Goal: Feedback & Contribution: Submit feedback/report problem

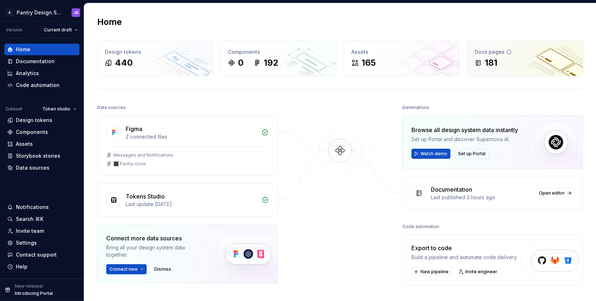
click at [546, 61] on div "181" at bounding box center [525, 63] width 101 height 12
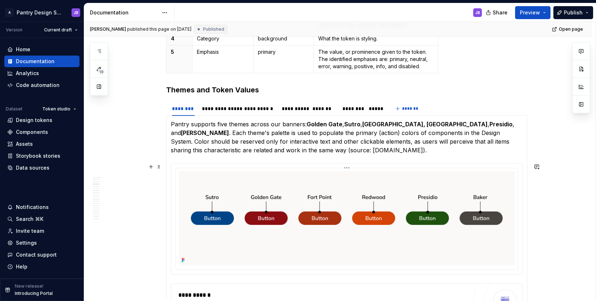
scroll to position [420, 0]
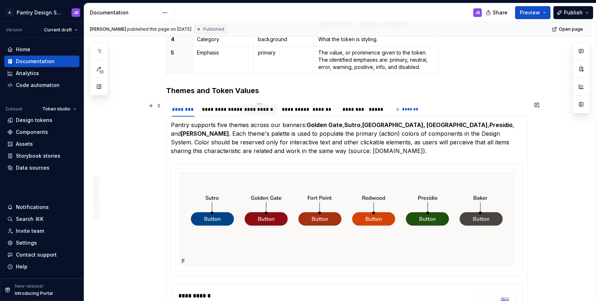
click at [256, 110] on div "**********" at bounding box center [259, 109] width 30 height 7
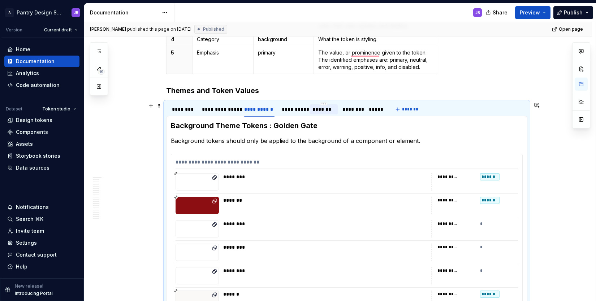
click at [324, 108] on div "*******" at bounding box center [323, 109] width 23 height 7
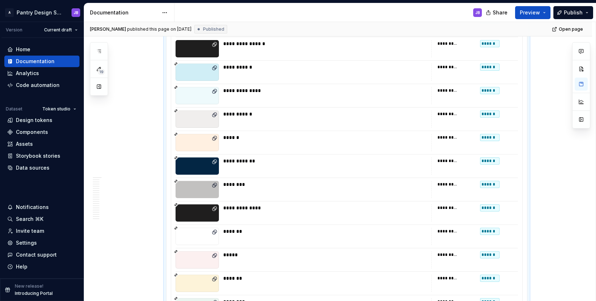
scroll to position [0, 0]
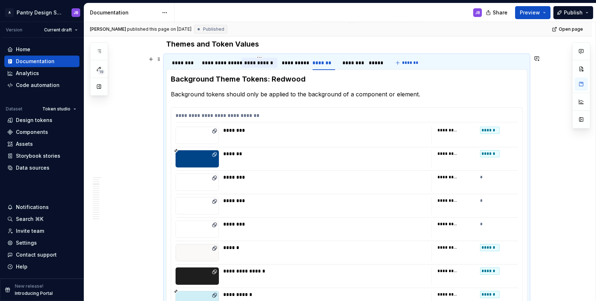
click at [255, 62] on div "**********" at bounding box center [259, 62] width 30 height 7
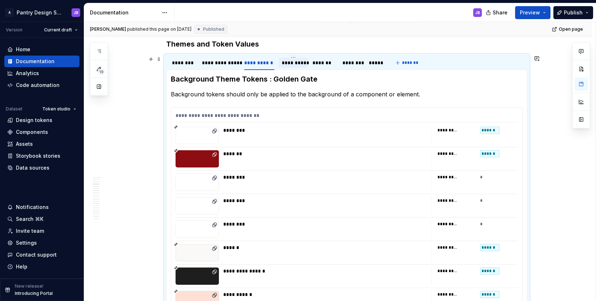
click at [287, 65] on div "**********" at bounding box center [293, 62] width 23 height 7
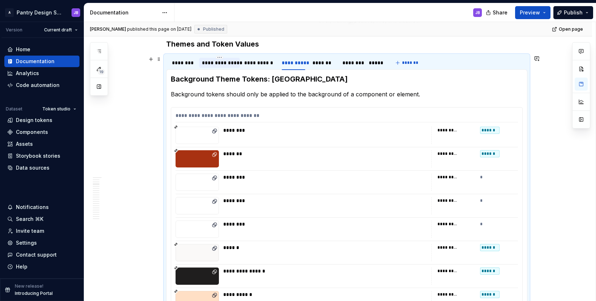
click at [216, 65] on div "**********" at bounding box center [219, 62] width 35 height 7
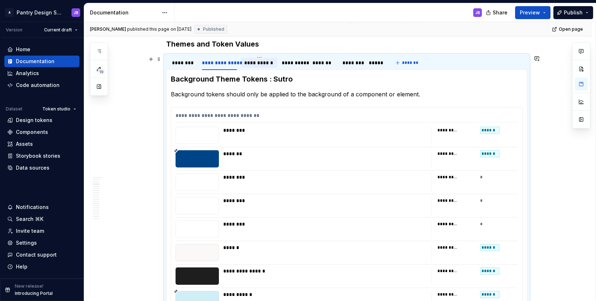
click at [256, 61] on div "**********" at bounding box center [259, 62] width 30 height 7
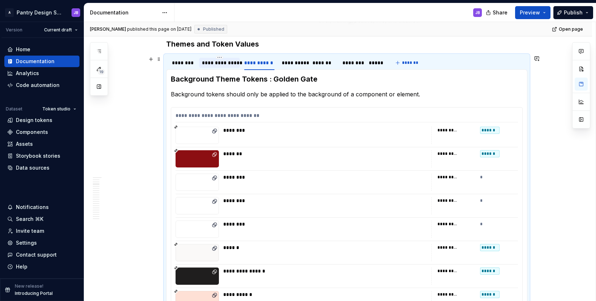
click at [220, 63] on div "**********" at bounding box center [219, 62] width 35 height 7
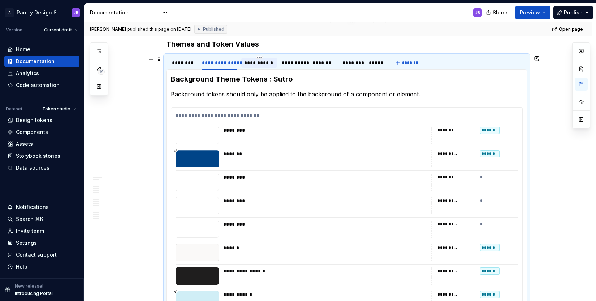
click at [261, 65] on div "**********" at bounding box center [259, 62] width 30 height 7
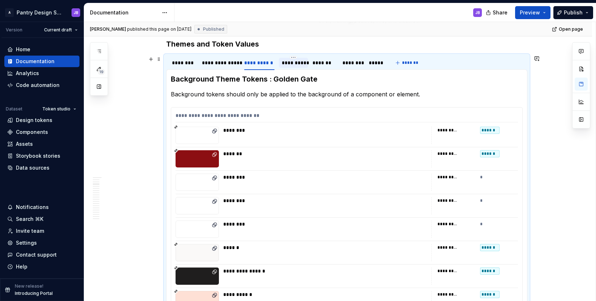
click at [296, 64] on div "**********" at bounding box center [293, 62] width 23 height 7
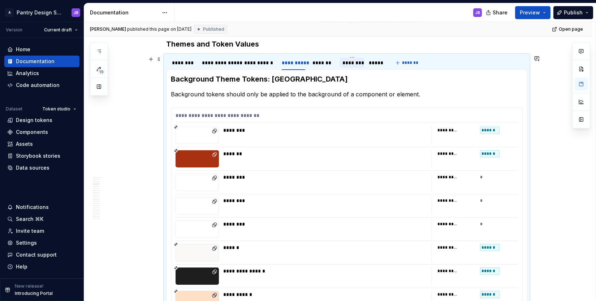
click at [349, 62] on div "********" at bounding box center [352, 62] width 20 height 7
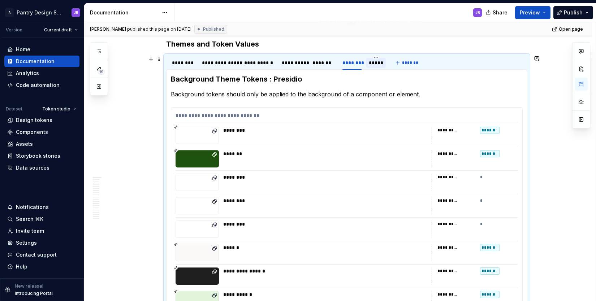
click at [376, 62] on div "*****" at bounding box center [376, 62] width 14 height 7
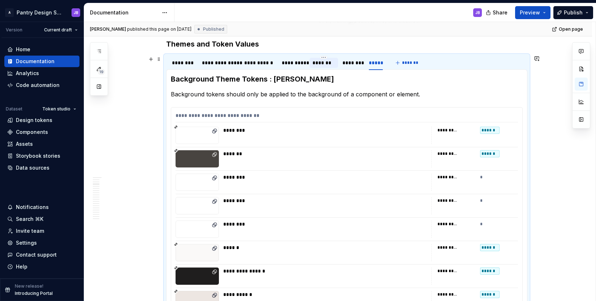
click at [316, 64] on div "*******" at bounding box center [323, 62] width 23 height 7
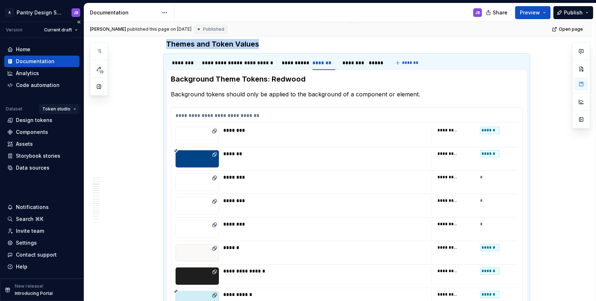
click at [66, 110] on html "A Pantry Design System JB Version Current draft Home Documentation Analytics Co…" at bounding box center [298, 150] width 596 height 301
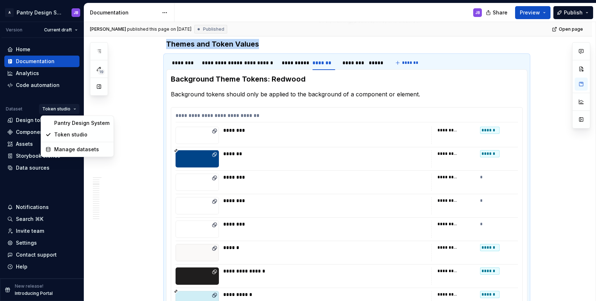
click at [129, 113] on html "A Pantry Design System JB Version Current draft Home Documentation Analytics Co…" at bounding box center [298, 150] width 596 height 301
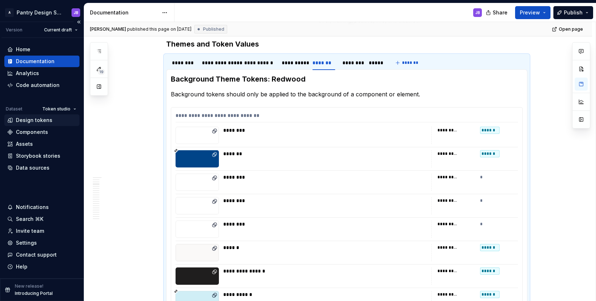
click at [27, 120] on div "Design tokens" at bounding box center [34, 120] width 36 height 7
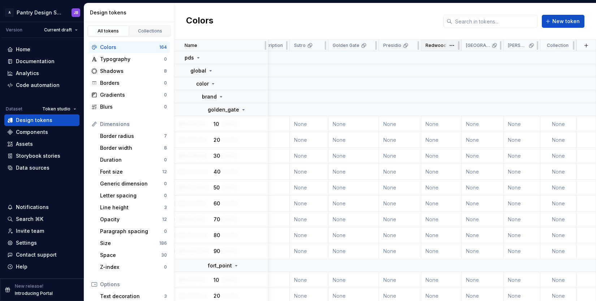
click at [430, 48] on p "Redwood" at bounding box center [435, 46] width 21 height 6
click at [449, 46] on html "A Pantry Design System JB Version Current draft Home Documentation Analytics Co…" at bounding box center [298, 150] width 596 height 301
click at [429, 45] on html "A Pantry Design System JB Version Current draft Home Documentation Analytics Co…" at bounding box center [298, 150] width 596 height 301
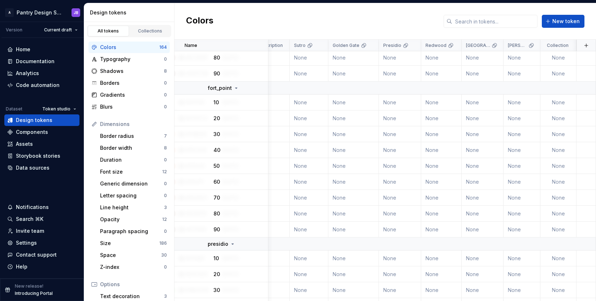
scroll to position [0, 108]
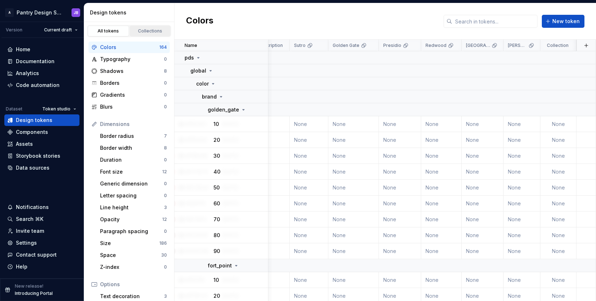
click at [146, 29] on div "Collections" at bounding box center [150, 31] width 36 height 6
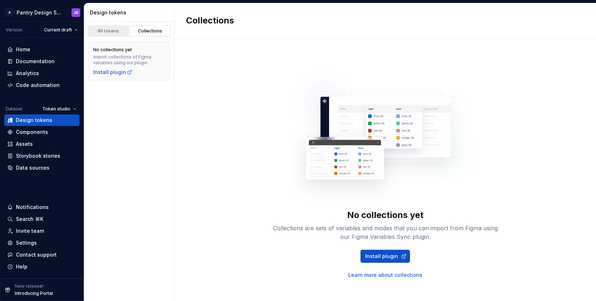
click at [108, 29] on div "All tokens" at bounding box center [108, 31] width 36 height 6
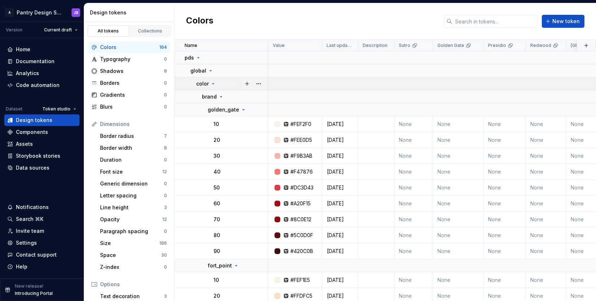
click at [213, 85] on icon at bounding box center [213, 84] width 6 height 6
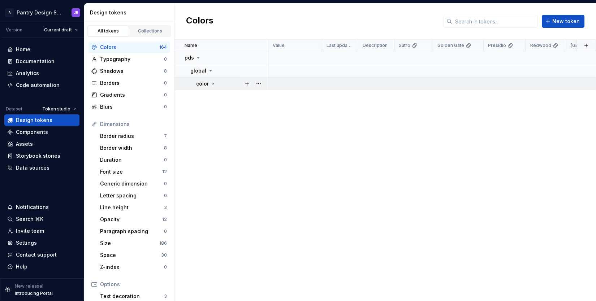
click at [213, 83] on icon at bounding box center [213, 84] width 1 height 2
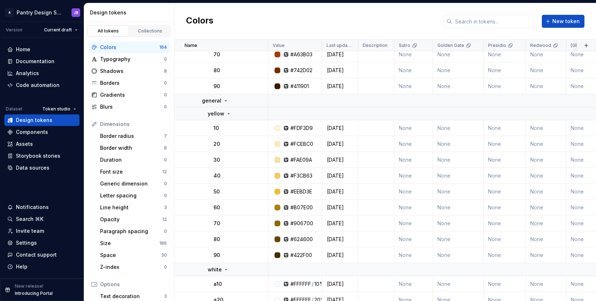
scroll to position [945, 0]
click at [28, 158] on div "Storybook stories" at bounding box center [38, 155] width 44 height 7
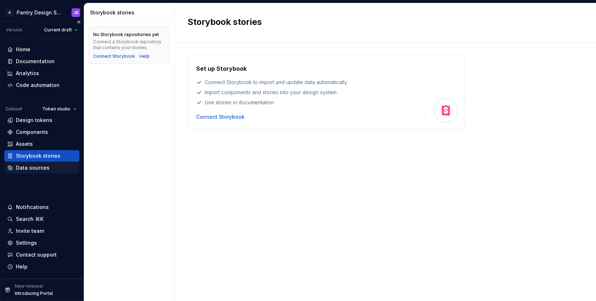
click at [30, 169] on div "Data sources" at bounding box center [33, 167] width 34 height 7
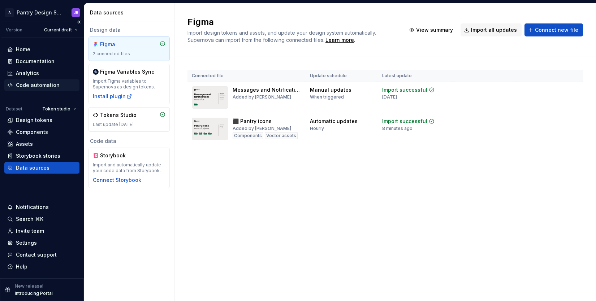
click at [27, 85] on div "Code automation" at bounding box center [38, 85] width 44 height 7
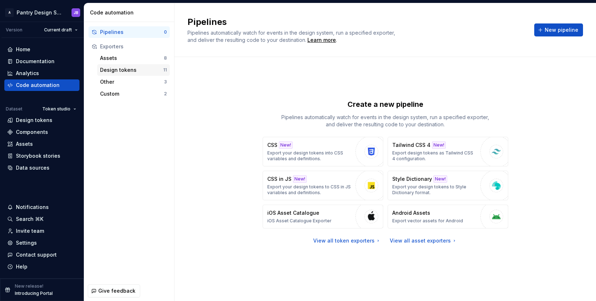
click at [117, 71] on div "Design tokens" at bounding box center [131, 69] width 63 height 7
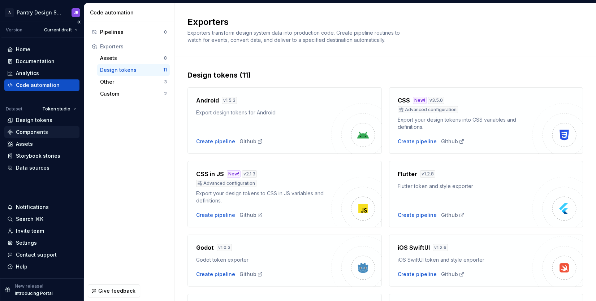
click at [27, 134] on div "Components" at bounding box center [32, 132] width 32 height 7
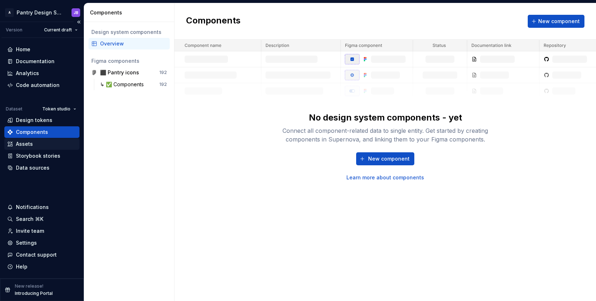
click at [29, 143] on div "Assets" at bounding box center [24, 143] width 17 height 7
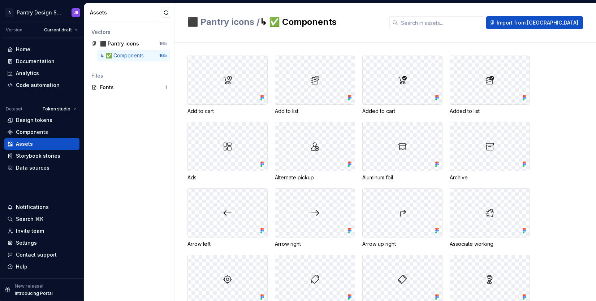
click at [229, 81] on img at bounding box center [227, 80] width 9 height 9
click at [29, 121] on div "Design tokens" at bounding box center [34, 120] width 36 height 7
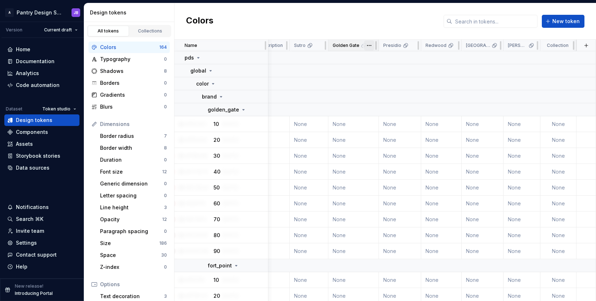
scroll to position [0, 108]
click at [510, 47] on p "[PERSON_NAME]" at bounding box center [517, 46] width 19 height 6
click at [528, 47] on html "A Pantry Design System JB Version Current draft Home Documentation Analytics Co…" at bounding box center [298, 150] width 596 height 301
click at [541, 57] on span "Edit theme" at bounding box center [558, 59] width 47 height 7
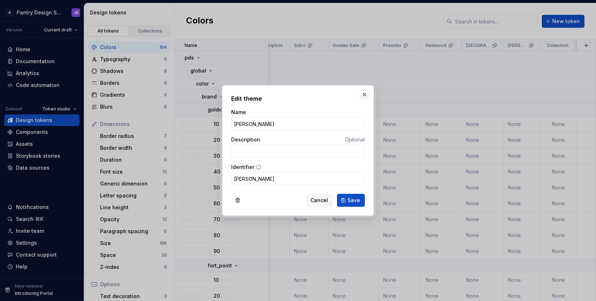
click at [364, 95] on button "button" at bounding box center [364, 95] width 10 height 10
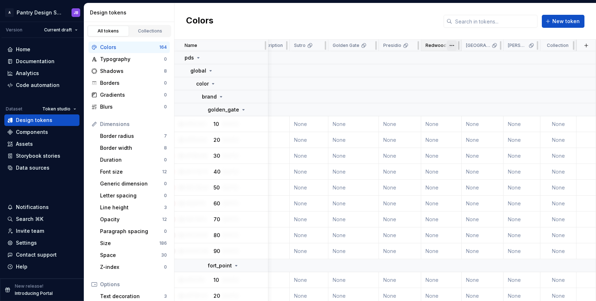
click at [449, 47] on html "A Pantry Design System JB Version Current draft Home Documentation Analytics Co…" at bounding box center [298, 150] width 596 height 301
click at [454, 57] on div "Edit theme" at bounding box center [475, 60] width 61 height 12
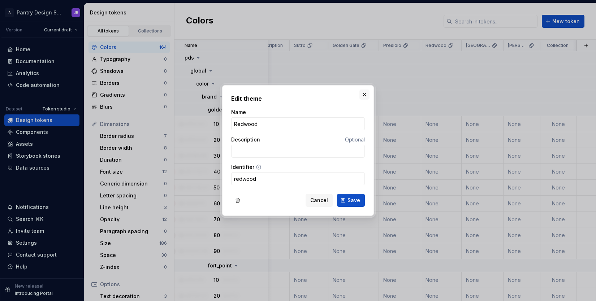
click at [364, 95] on button "button" at bounding box center [364, 95] width 10 height 10
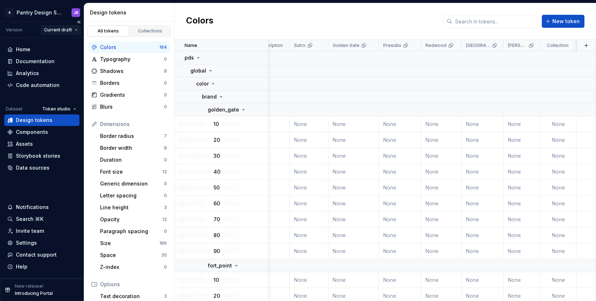
click at [57, 31] on html "A Pantry Design System JB Version Current draft Home Documentation Analytics Co…" at bounding box center [298, 150] width 596 height 301
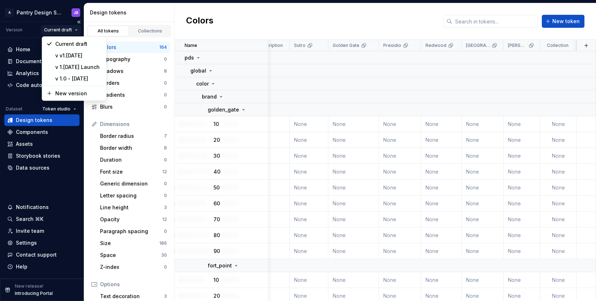
click at [57, 31] on html "A Pantry Design System JB Version Current draft Home Documentation Analytics Co…" at bounding box center [298, 150] width 596 height 301
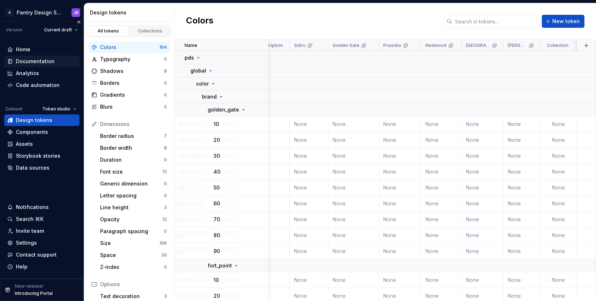
click at [33, 59] on div "Documentation" at bounding box center [35, 61] width 39 height 7
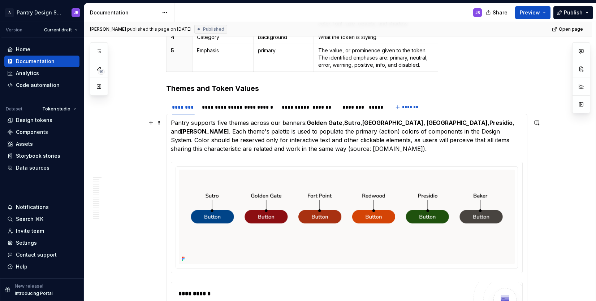
scroll to position [418, 0]
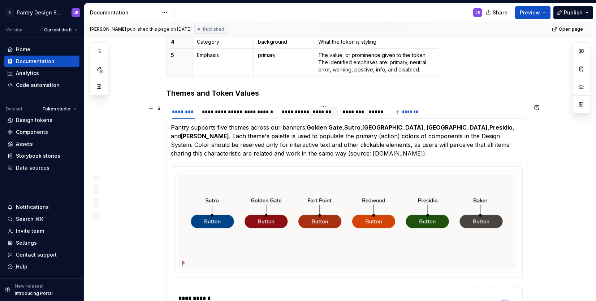
click at [321, 114] on div "*******" at bounding box center [323, 111] width 23 height 7
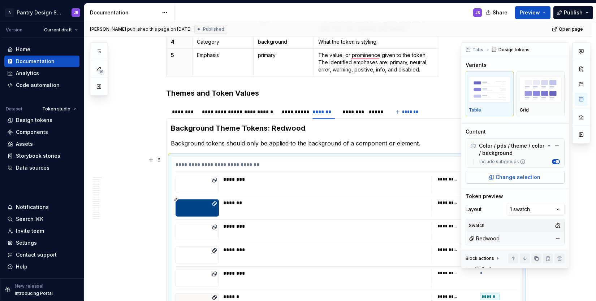
click at [519, 176] on span "Change selection" at bounding box center [517, 177] width 45 height 7
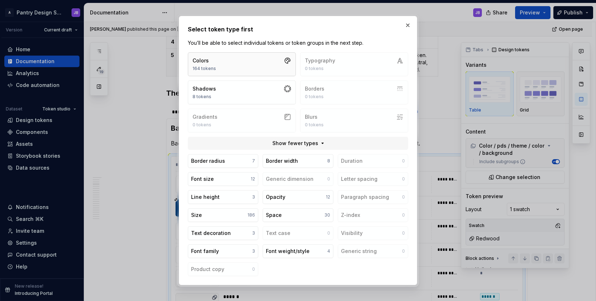
click at [264, 65] on button "Colors 164 tokens" at bounding box center [242, 64] width 108 height 24
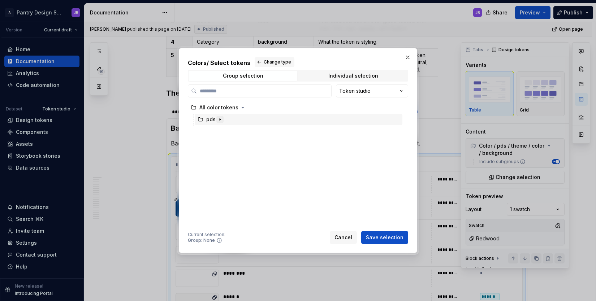
click at [221, 120] on icon "button" at bounding box center [220, 120] width 6 height 6
click at [231, 131] on icon "button" at bounding box center [233, 132] width 6 height 6
click at [258, 63] on button "Change type" at bounding box center [275, 62] width 40 height 10
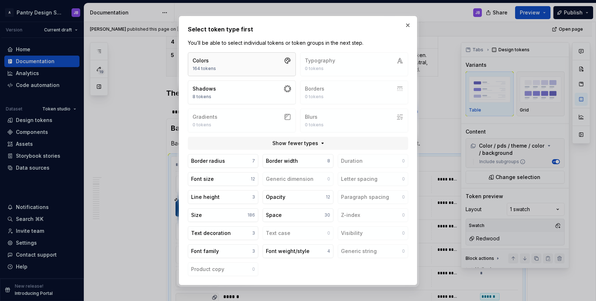
click at [276, 66] on button "Colors 164 tokens" at bounding box center [242, 64] width 108 height 24
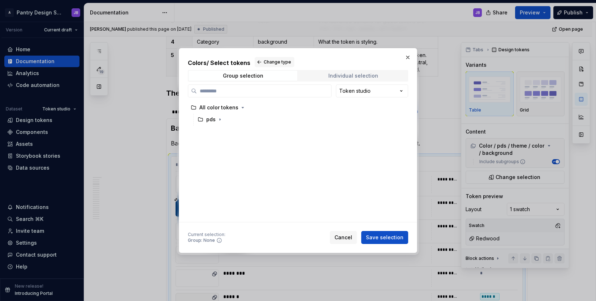
click at [319, 74] on span "Individual selection" at bounding box center [353, 76] width 109 height 10
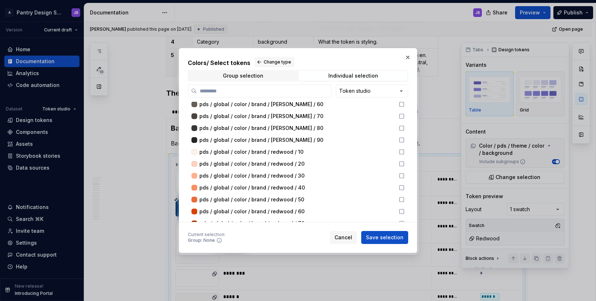
scroll to position [1778, 0]
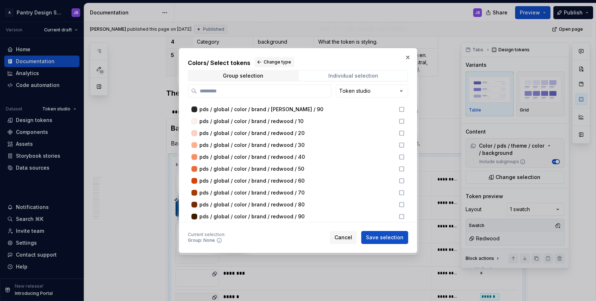
click at [339, 75] on div "Individual selection" at bounding box center [353, 76] width 50 height 6
click at [273, 75] on span "Group selection" at bounding box center [243, 76] width 109 height 10
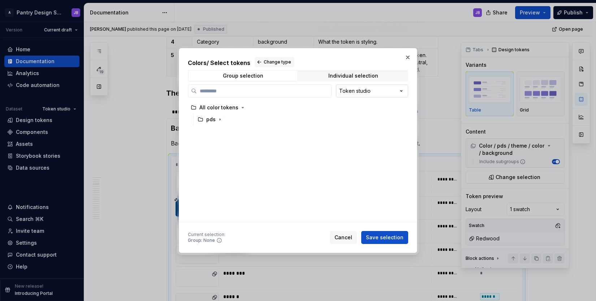
click at [386, 91] on div "Colors / Select tokens Change type Group selection Individual selection Token s…" at bounding box center [298, 150] width 596 height 301
click at [241, 108] on icon "button" at bounding box center [243, 108] width 6 height 6
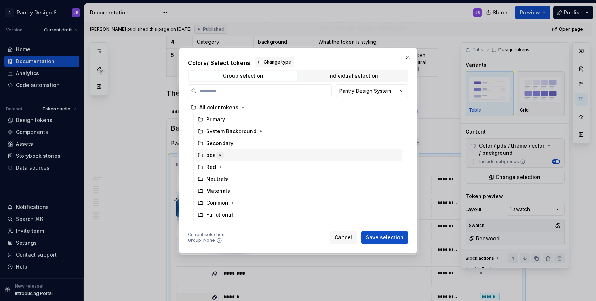
click at [221, 155] on icon "button" at bounding box center [220, 155] width 6 height 6
click at [232, 168] on icon "button" at bounding box center [233, 167] width 6 height 6
click at [237, 179] on icon "button" at bounding box center [237, 179] width 1 height 2
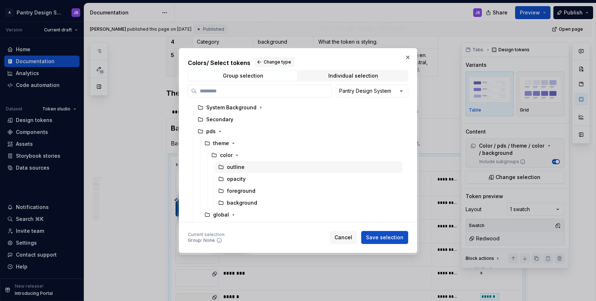
scroll to position [21, 0]
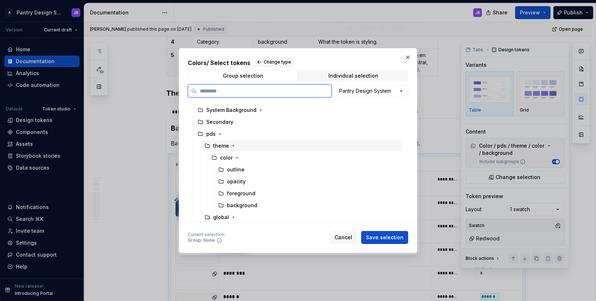
click at [228, 144] on div "theme" at bounding box center [225, 145] width 24 height 7
click at [242, 203] on div "background" at bounding box center [242, 205] width 30 height 7
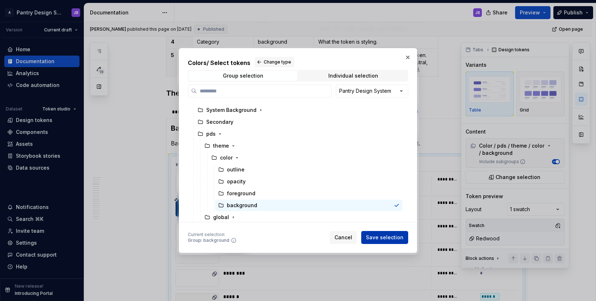
click at [385, 237] on span "Save selection" at bounding box center [385, 237] width 38 height 7
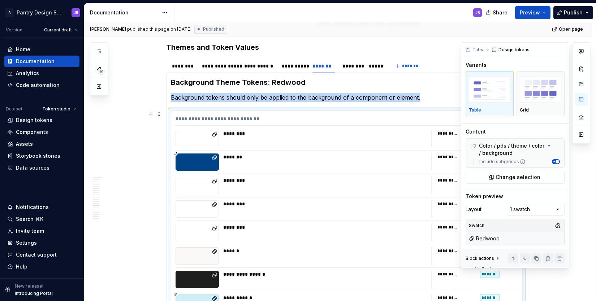
scroll to position [454, 0]
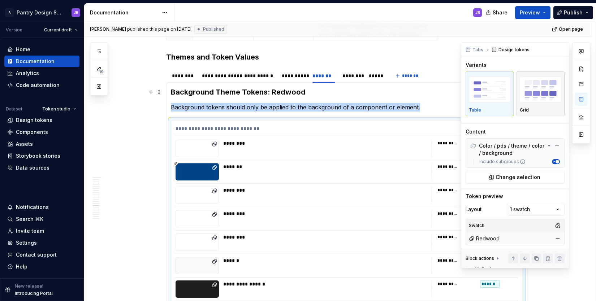
click at [541, 94] on img "button" at bounding box center [541, 90] width 42 height 26
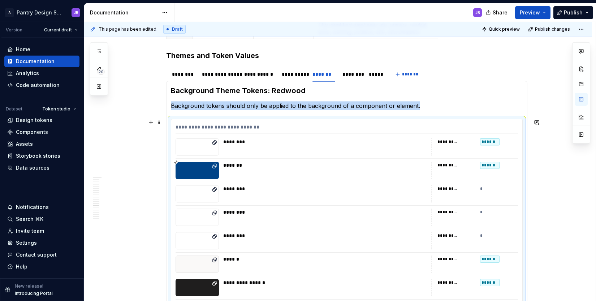
scroll to position [466, 0]
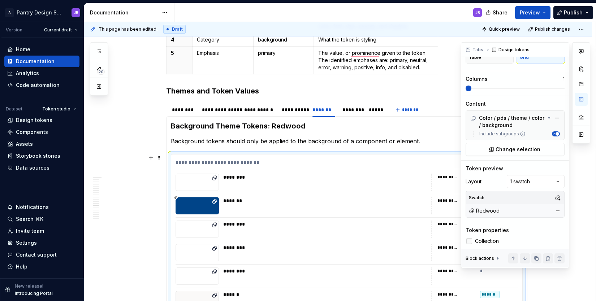
click at [469, 241] on polyline at bounding box center [469, 241] width 0 height 0
click at [470, 240] on div at bounding box center [469, 241] width 6 height 6
click at [551, 180] on div "Comments Open comments No comments yet Select ‘Comment’ from the block context …" at bounding box center [525, 155] width 129 height 226
click at [554, 199] on button "button" at bounding box center [558, 198] width 10 height 10
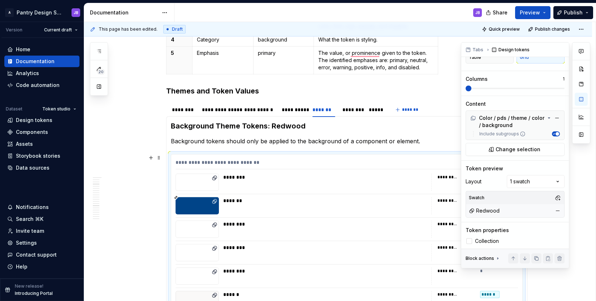
click at [541, 213] on div "Comments Open comments No comments yet Select ‘Comment’ from the block context …" at bounding box center [525, 155] width 129 height 226
click at [514, 148] on span "Change selection" at bounding box center [517, 149] width 45 height 7
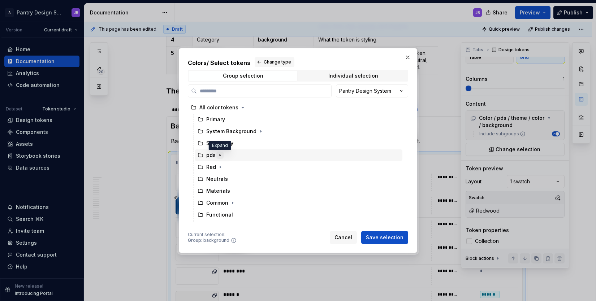
click at [221, 155] on icon "button" at bounding box center [220, 155] width 6 height 6
click at [233, 168] on icon "button" at bounding box center [233, 167] width 6 height 6
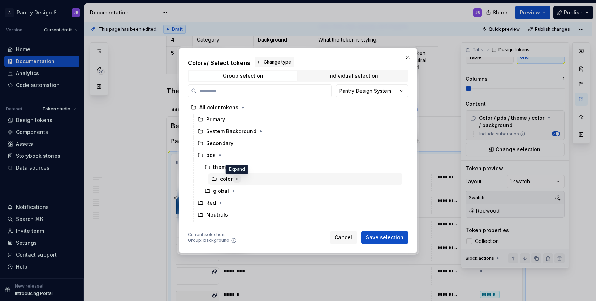
click at [237, 179] on icon "button" at bounding box center [237, 179] width 1 height 2
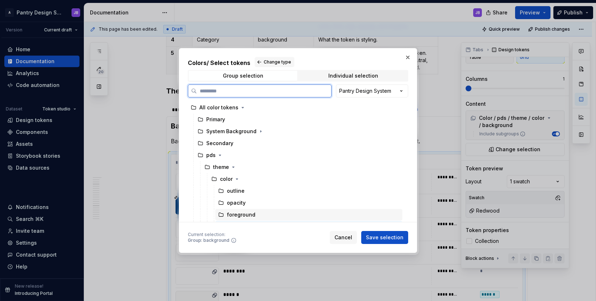
click at [247, 214] on div "foreground" at bounding box center [241, 214] width 29 height 7
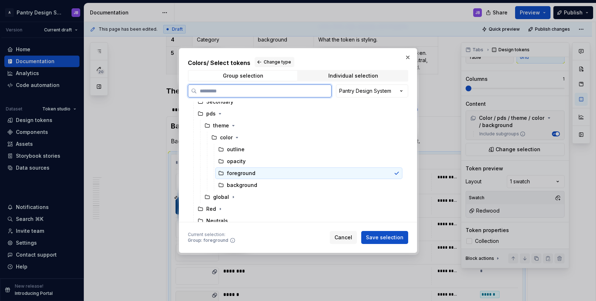
click at [222, 174] on icon at bounding box center [221, 173] width 6 height 6
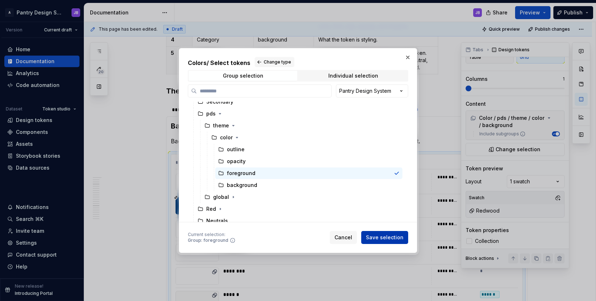
click at [389, 236] on span "Save selection" at bounding box center [385, 237] width 38 height 7
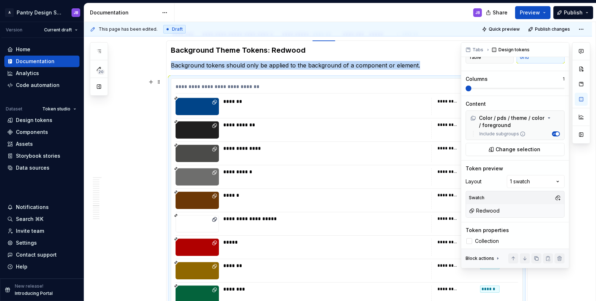
scroll to position [495, 0]
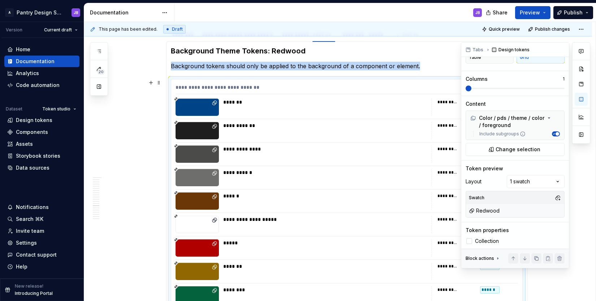
click at [215, 105] on icon "To enrich screen reader interactions, please activate Accessibility in Grammarl…" at bounding box center [215, 103] width 6 height 6
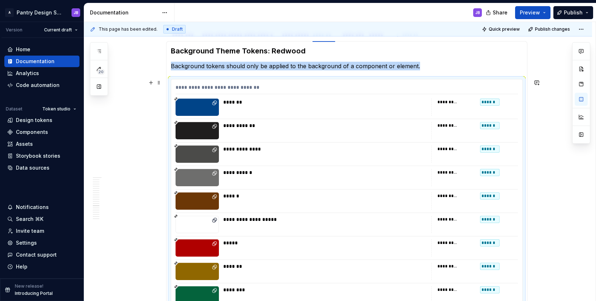
click at [215, 105] on icon "To enrich screen reader interactions, please activate Accessibility in Grammarl…" at bounding box center [215, 103] width 6 height 6
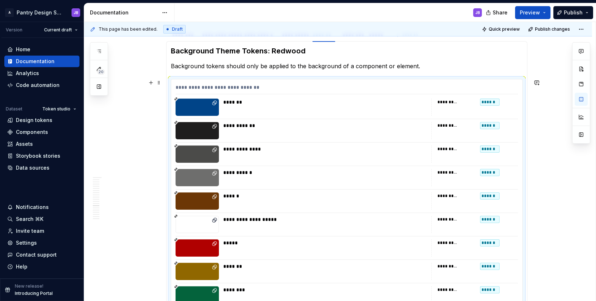
click at [219, 89] on div "**********" at bounding box center [347, 89] width 342 height 10
click at [171, 79] on div "**********" at bounding box center [347, 276] width 352 height 394
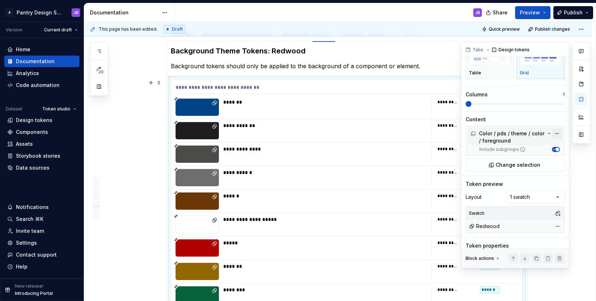
scroll to position [46, 0]
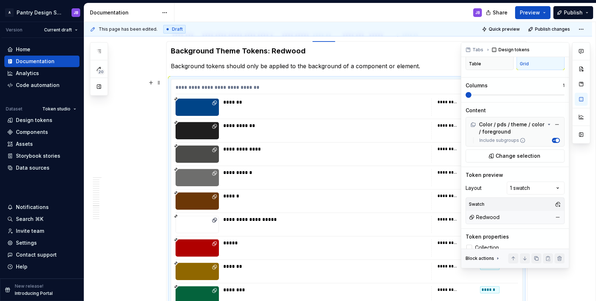
click at [536, 215] on div "Redwood" at bounding box center [514, 217] width 95 height 10
click at [554, 204] on button "button" at bounding box center [558, 204] width 10 height 10
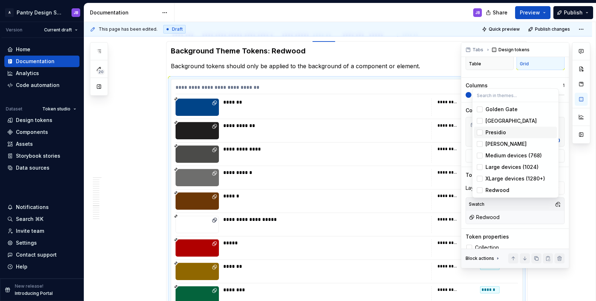
click at [482, 134] on div "Suggestions" at bounding box center [480, 133] width 6 height 6
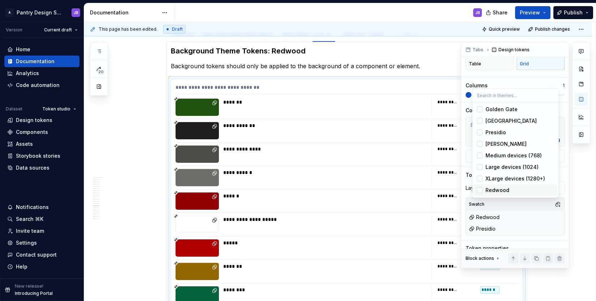
click at [478, 192] on div "Suggestions" at bounding box center [480, 190] width 6 height 6
click at [480, 191] on div "Suggestions" at bounding box center [480, 190] width 6 height 6
click at [480, 132] on div "Suggestions" at bounding box center [480, 133] width 6 height 6
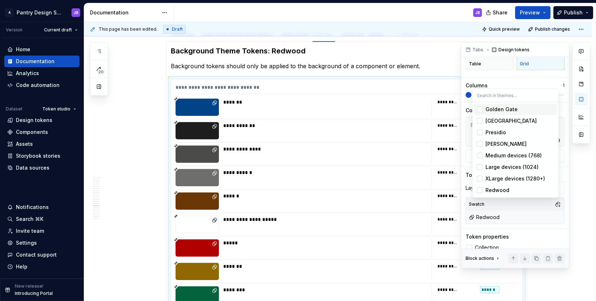
click at [477, 77] on div "Comments Open comments No comments yet Select ‘Comment’ from the block context …" at bounding box center [525, 155] width 129 height 226
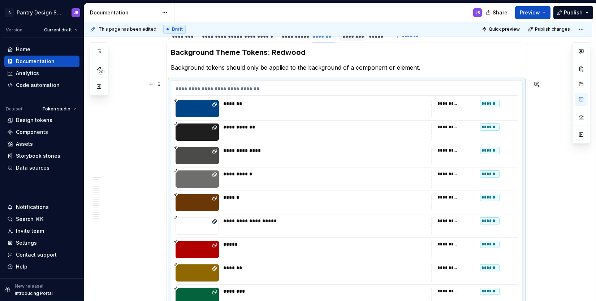
scroll to position [499, 0]
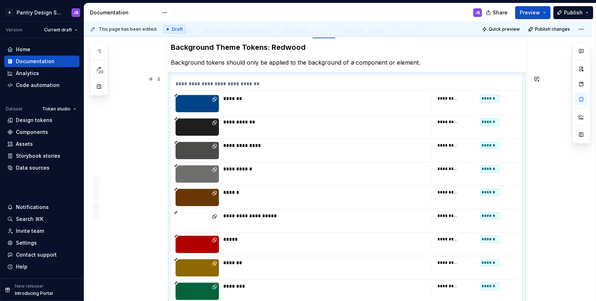
click at [179, 83] on div "**********" at bounding box center [347, 85] width 342 height 10
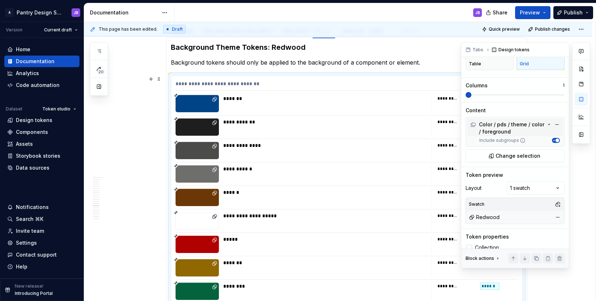
click at [516, 135] on div "Color / pds / theme / color / foreground" at bounding box center [507, 128] width 75 height 14
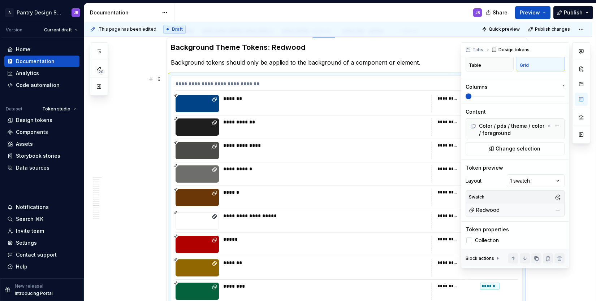
click at [516, 155] on div "Color / pds / theme / color / foreground Include subgroups Change selection" at bounding box center [515, 136] width 99 height 37
click at [514, 137] on div "Color / pds / theme / color / foreground" at bounding box center [507, 129] width 75 height 14
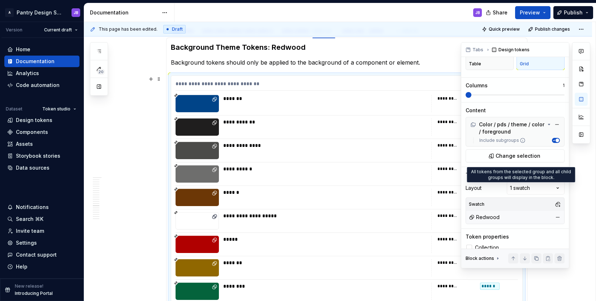
click at [521, 143] on icon at bounding box center [523, 141] width 6 height 6
click at [552, 143] on button "Include subgroups" at bounding box center [556, 140] width 8 height 5
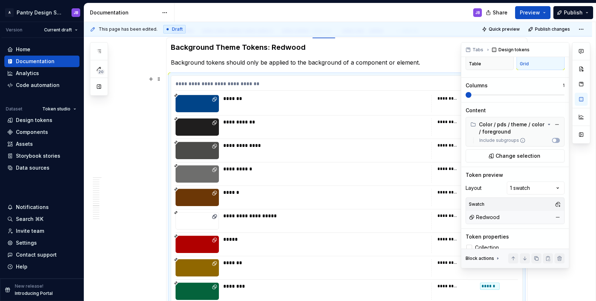
click at [521, 143] on icon at bounding box center [523, 141] width 6 height 6
click at [552, 143] on button "Include subgroups" at bounding box center [556, 140] width 8 height 5
click at [521, 143] on icon at bounding box center [523, 141] width 6 height 6
click at [552, 143] on button "Include subgroups" at bounding box center [556, 140] width 8 height 5
click at [521, 143] on icon at bounding box center [523, 141] width 6 height 6
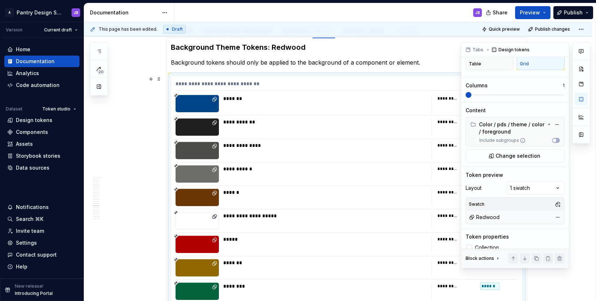
click at [552, 143] on button "Include subgroups" at bounding box center [556, 140] width 8 height 5
click at [521, 143] on icon at bounding box center [523, 141] width 6 height 6
click at [552, 143] on button "Include subgroups" at bounding box center [556, 140] width 8 height 5
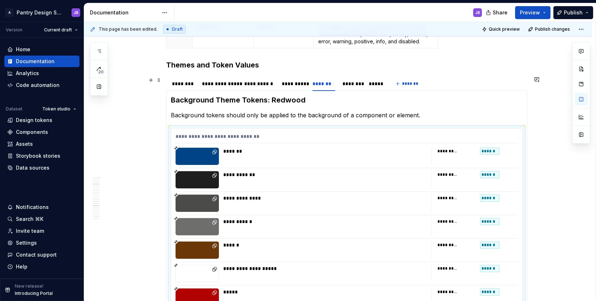
scroll to position [445, 0]
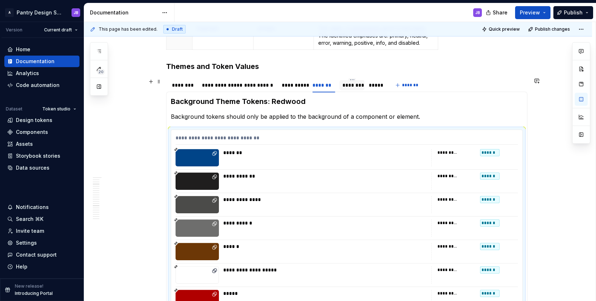
click at [352, 86] on div "********" at bounding box center [352, 85] width 20 height 7
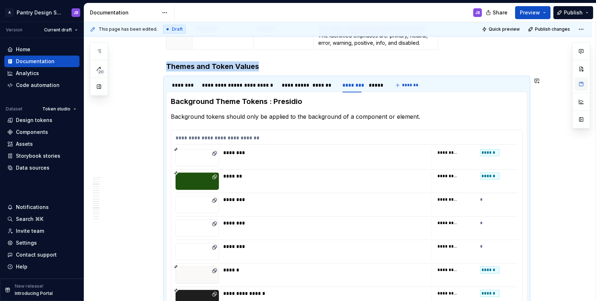
scroll to position [0, 0]
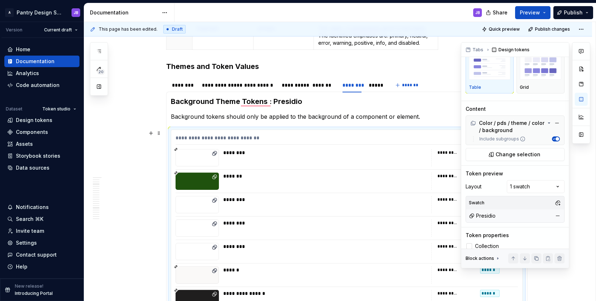
scroll to position [29, 0]
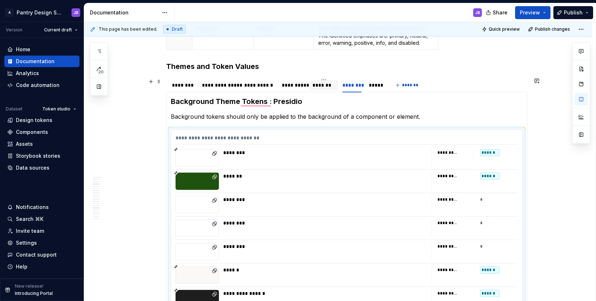
click at [326, 85] on div "*******" at bounding box center [323, 85] width 23 height 7
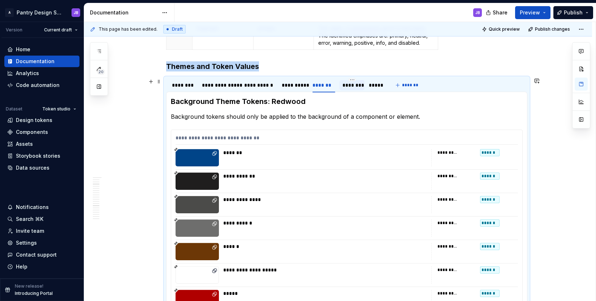
click at [354, 85] on div "********" at bounding box center [352, 85] width 20 height 7
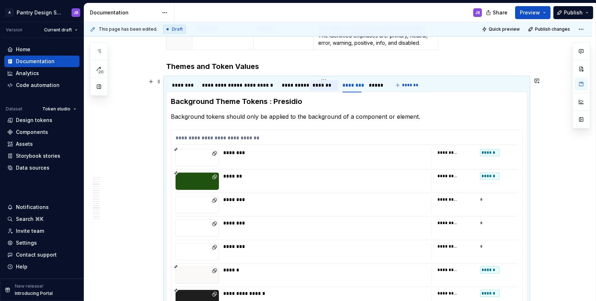
click at [327, 86] on div "*******" at bounding box center [323, 85] width 23 height 7
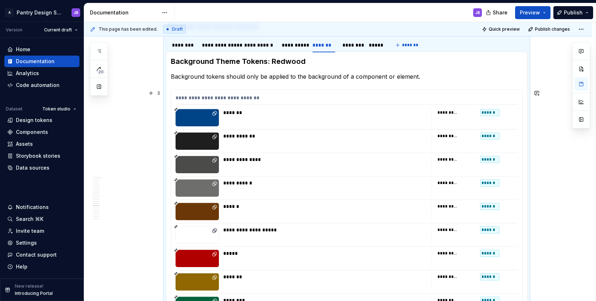
scroll to position [328, 0]
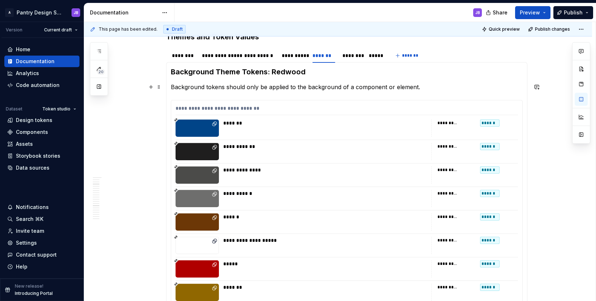
click at [169, 90] on div "**********" at bounding box center [346, 280] width 361 height 436
click at [166, 65] on section "**********" at bounding box center [346, 273] width 361 height 451
click at [174, 104] on div "**********" at bounding box center [346, 296] width 351 height 393
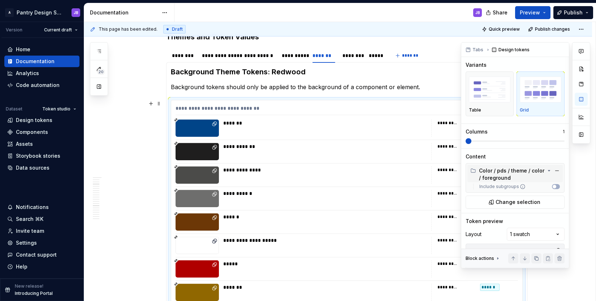
click at [508, 176] on div "Color / pds / theme / color / foreground" at bounding box center [507, 174] width 75 height 14
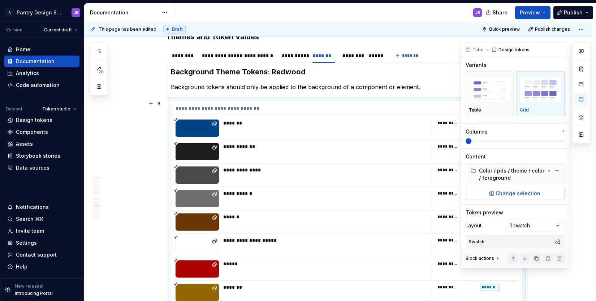
click at [512, 194] on span "Change selection" at bounding box center [517, 193] width 45 height 7
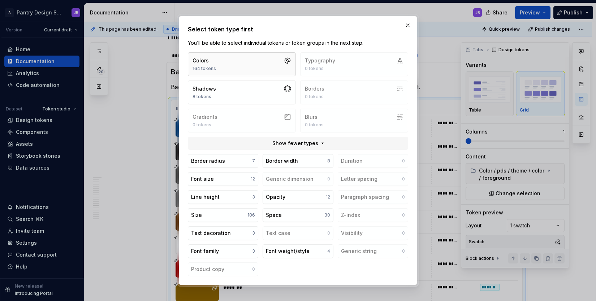
click at [239, 61] on button "Colors 164 tokens" at bounding box center [242, 64] width 108 height 24
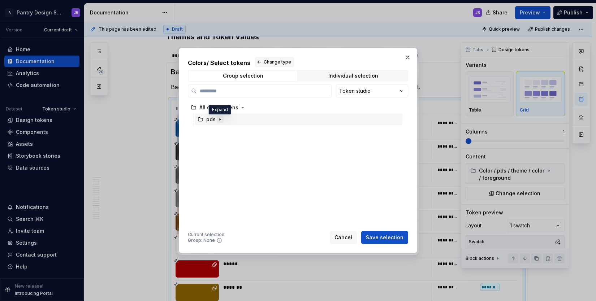
click at [219, 121] on icon "button" at bounding box center [220, 120] width 6 height 6
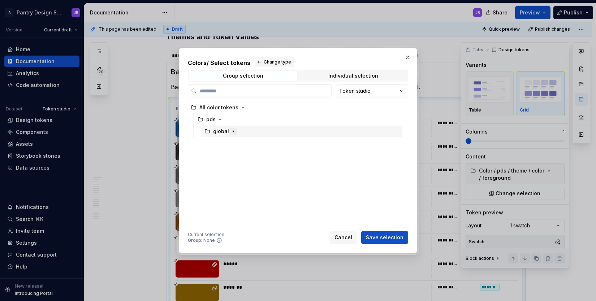
click at [233, 131] on icon "button" at bounding box center [233, 132] width 6 height 6
click at [220, 122] on icon "button" at bounding box center [220, 120] width 6 height 6
click at [242, 108] on icon "button" at bounding box center [243, 108] width 6 height 6
click at [407, 58] on button "button" at bounding box center [408, 57] width 10 height 10
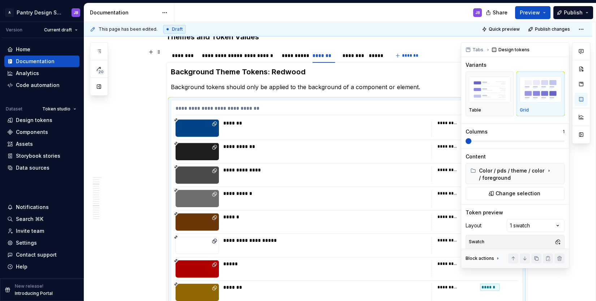
type textarea "*"
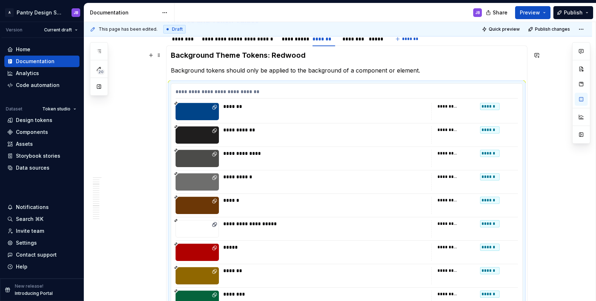
scroll to position [496, 0]
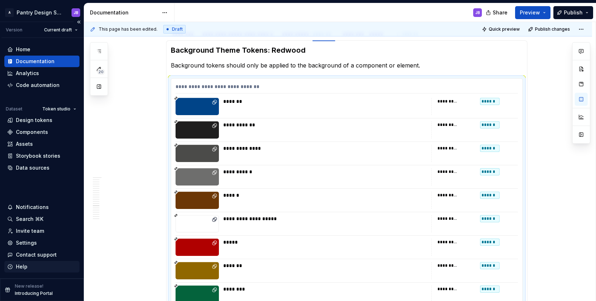
click at [21, 267] on div "Help" at bounding box center [22, 266] width 12 height 7
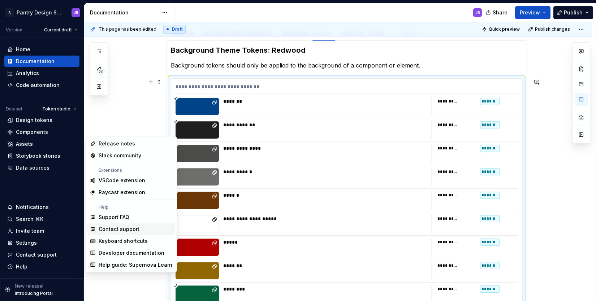
click at [115, 227] on div "Contact support" at bounding box center [119, 229] width 41 height 7
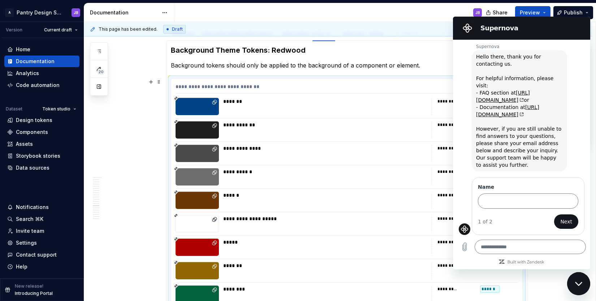
scroll to position [18, 0]
click at [503, 203] on input "Name" at bounding box center [528, 201] width 100 height 15
type input "**********"
click at [564, 220] on span "Next" at bounding box center [566, 221] width 12 height 9
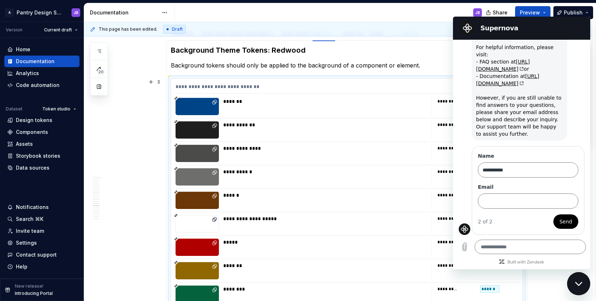
scroll to position [49, 0]
click at [485, 203] on input "Email" at bounding box center [528, 201] width 100 height 15
paste input "**********"
type input "**********"
click at [563, 221] on span "Send" at bounding box center [565, 221] width 13 height 9
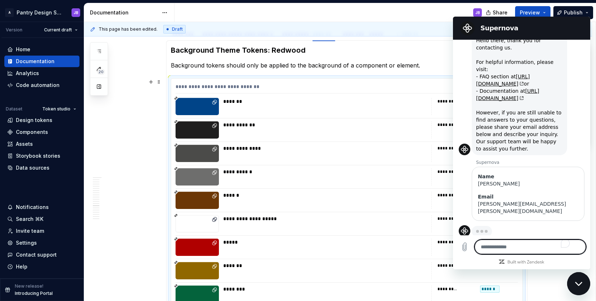
scroll to position [29, 0]
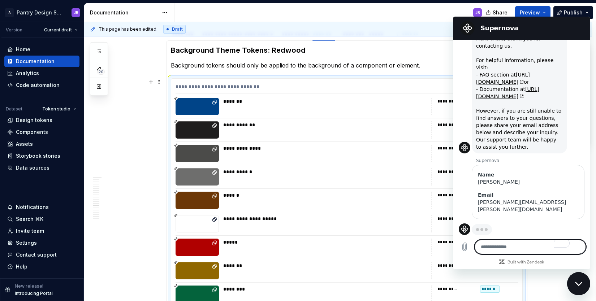
type textarea "*"
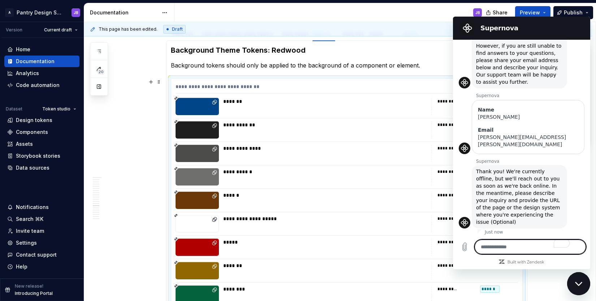
scroll to position [95, 0]
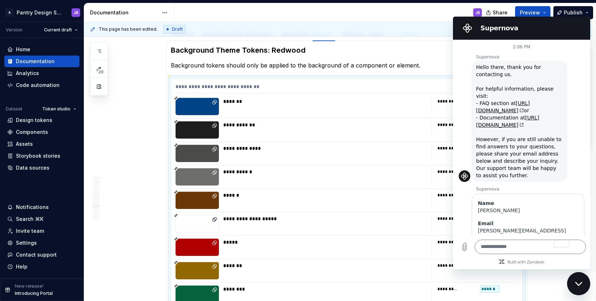
scroll to position [95, 0]
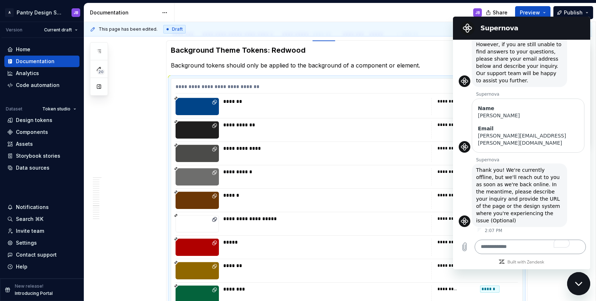
click at [490, 247] on textarea "To enrich screen reader interactions, please activate Accessibility in Grammarl…" at bounding box center [530, 247] width 111 height 14
paste textarea "**********"
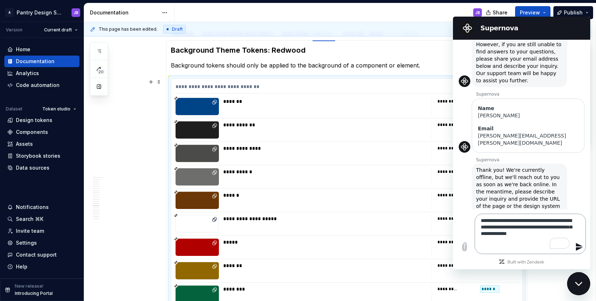
click at [494, 249] on textarea "**********" at bounding box center [530, 234] width 111 height 40
paste textarea "**********"
type textarea "**********"
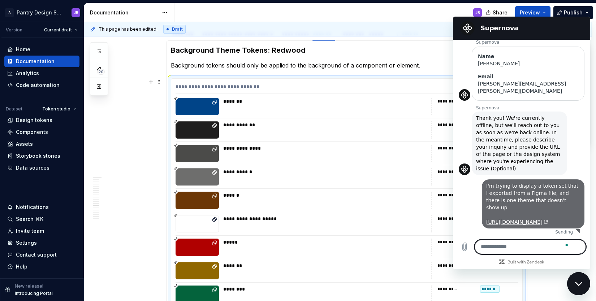
scroll to position [177, 0]
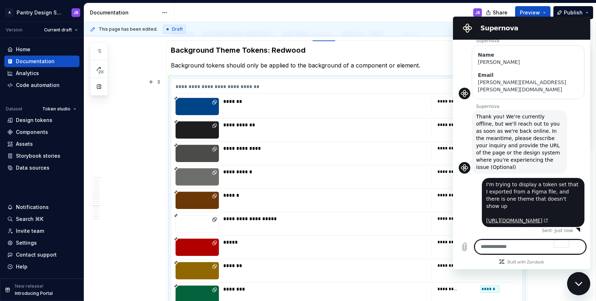
click at [481, 25] on h2 "Supernova" at bounding box center [531, 28] width 103 height 9
click at [522, 28] on h2 "Supernova" at bounding box center [531, 28] width 103 height 9
click at [432, 28] on div "This page has been edited. Draft Quick preview Publish changes" at bounding box center [338, 29] width 508 height 14
click at [437, 57] on section-item-column "**********" at bounding box center [347, 258] width 352 height 427
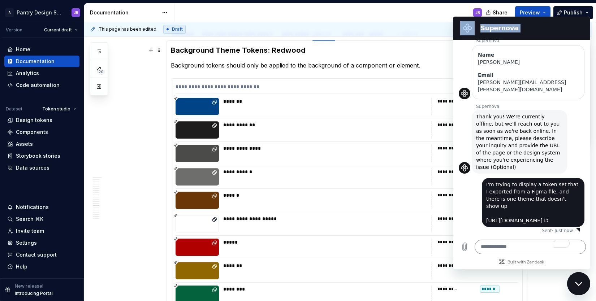
drag, startPoint x: 505, startPoint y: 26, endPoint x: 330, endPoint y: -3, distance: 177.0
click at [453, 17] on html "Supernova 2:06 PM Supernova Supernova says: Hello there, thank you for contacti…" at bounding box center [521, 143] width 137 height 253
drag, startPoint x: 541, startPoint y: 21, endPoint x: 501, endPoint y: 35, distance: 43.3
click at [501, 35] on section "Supernova" at bounding box center [521, 28] width 137 height 23
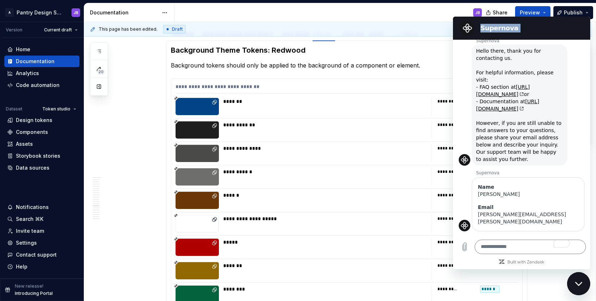
scroll to position [19, 0]
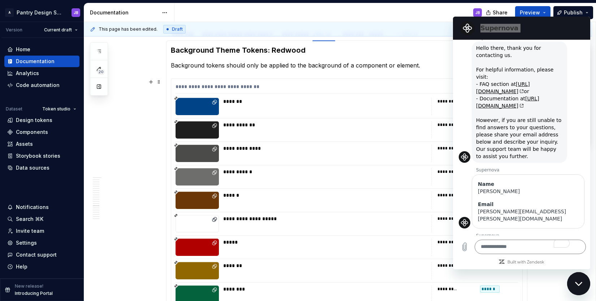
click at [578, 283] on icon "Close messaging window" at bounding box center [579, 284] width 8 height 5
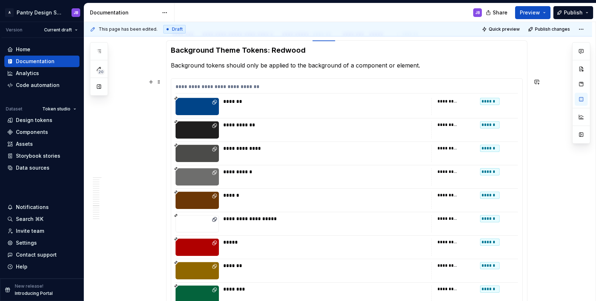
scroll to position [0, 0]
type textarea "*"
